Goal: Task Accomplishment & Management: Use online tool/utility

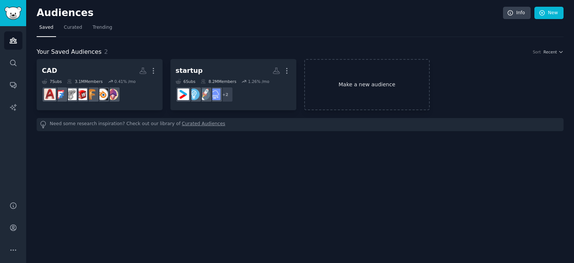
click at [382, 88] on link "Make a new audience" at bounding box center [367, 84] width 126 height 51
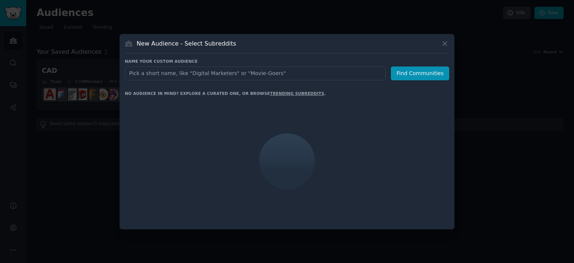
click at [254, 71] on input "text" at bounding box center [255, 74] width 261 height 14
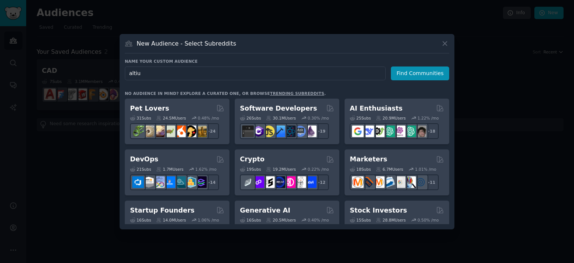
type input "altium"
click button "Find Communities" at bounding box center [420, 74] width 58 height 14
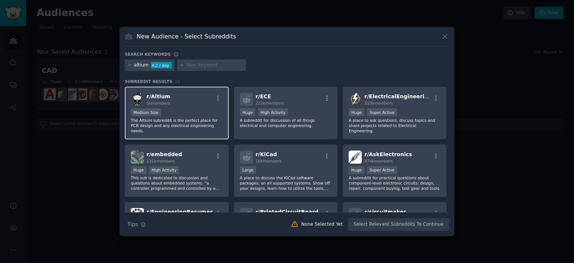
click at [175, 100] on div "r/ Altium 5k members" at bounding box center [177, 99] width 92 height 13
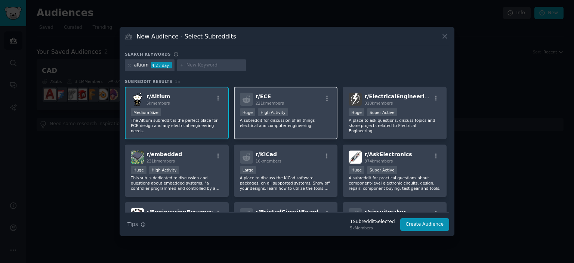
scroll to position [37, 0]
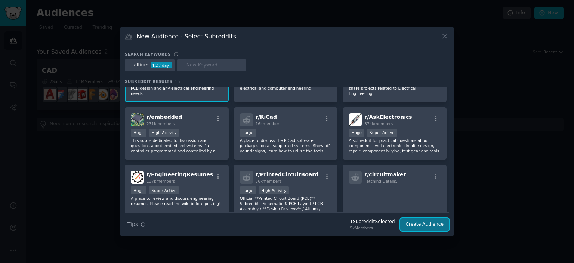
click at [424, 222] on button "Create Audience" at bounding box center [425, 224] width 49 height 13
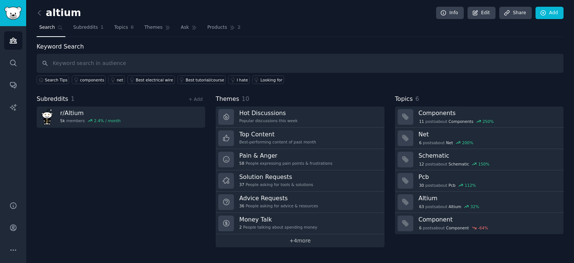
click at [276, 240] on link "+ 4 more" at bounding box center [300, 241] width 169 height 13
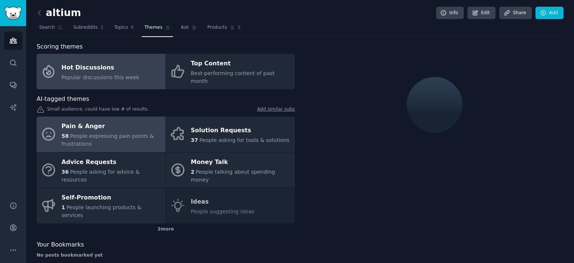
click at [126, 133] on span "People expressing pain points & frustrations" at bounding box center [108, 140] width 92 height 14
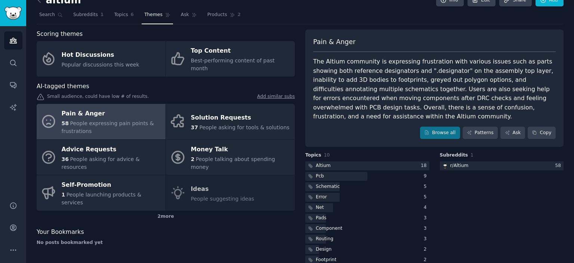
scroll to position [16, 0]
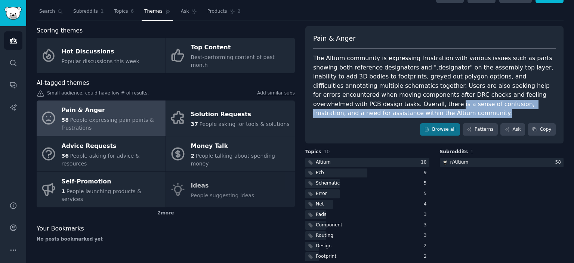
drag, startPoint x: 313, startPoint y: 107, endPoint x: 548, endPoint y: 106, distance: 234.9
click at [548, 106] on div "The Altium community is expressing frustration with various issues such as part…" at bounding box center [434, 86] width 243 height 64
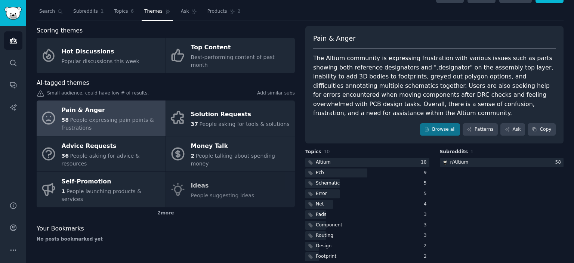
click at [371, 123] on div "Browse all Patterns Ask Copy" at bounding box center [434, 129] width 243 height 13
click at [220, 173] on div "Pain & Anger 58 People expressing pain points & frustrations Solution Requests …" at bounding box center [166, 154] width 258 height 107
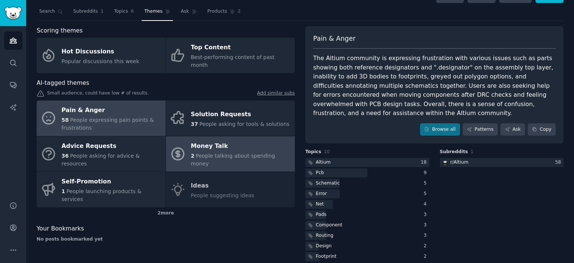
click at [203, 153] on span "People talking about spending money" at bounding box center [233, 160] width 84 height 14
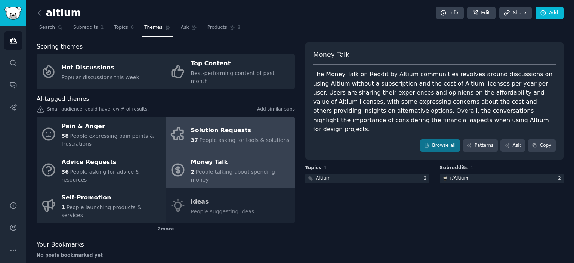
click at [219, 137] on span "People asking for tools & solutions" at bounding box center [244, 140] width 90 height 6
